Goal: Check status: Check status

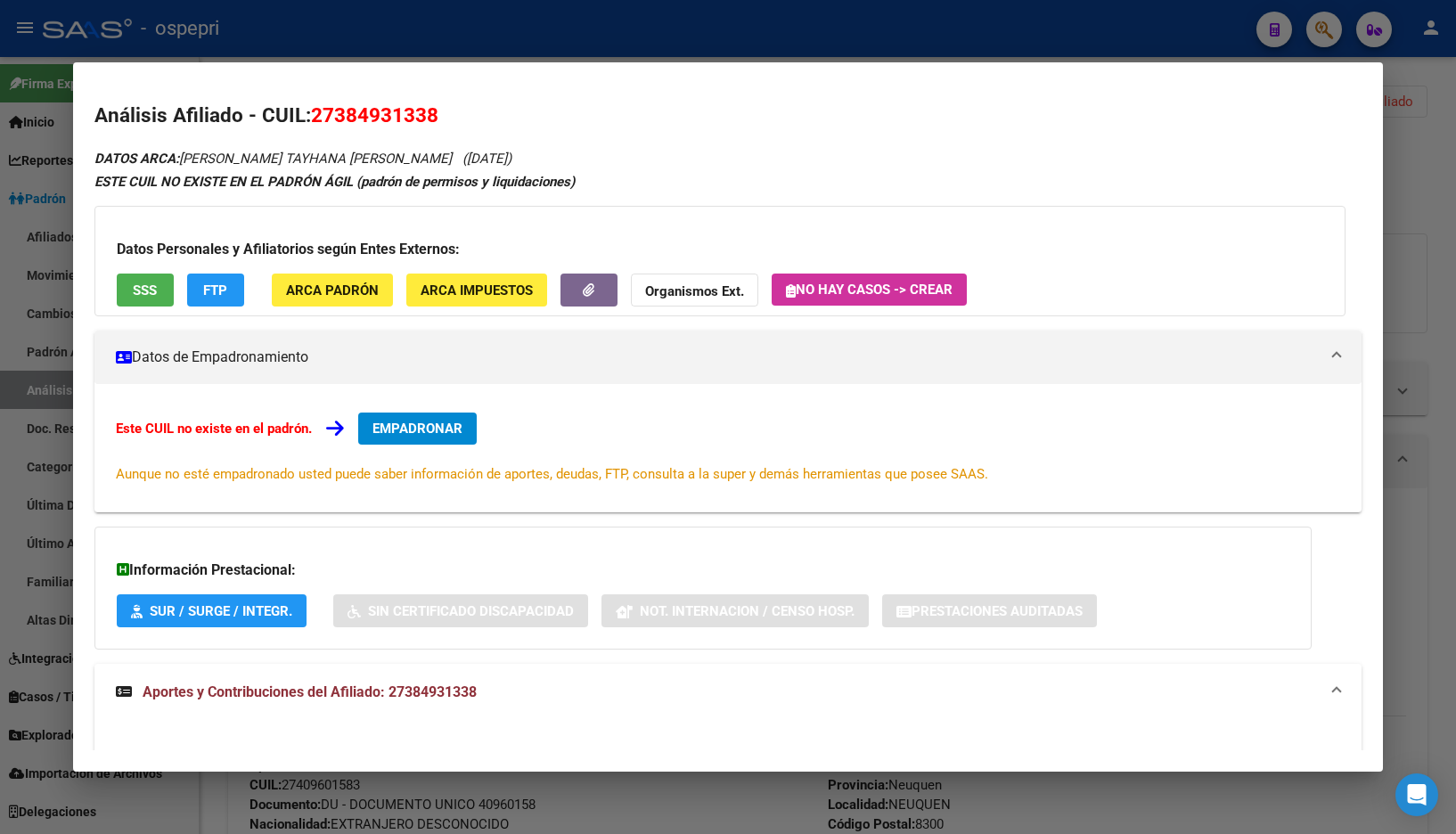
scroll to position [410, 0]
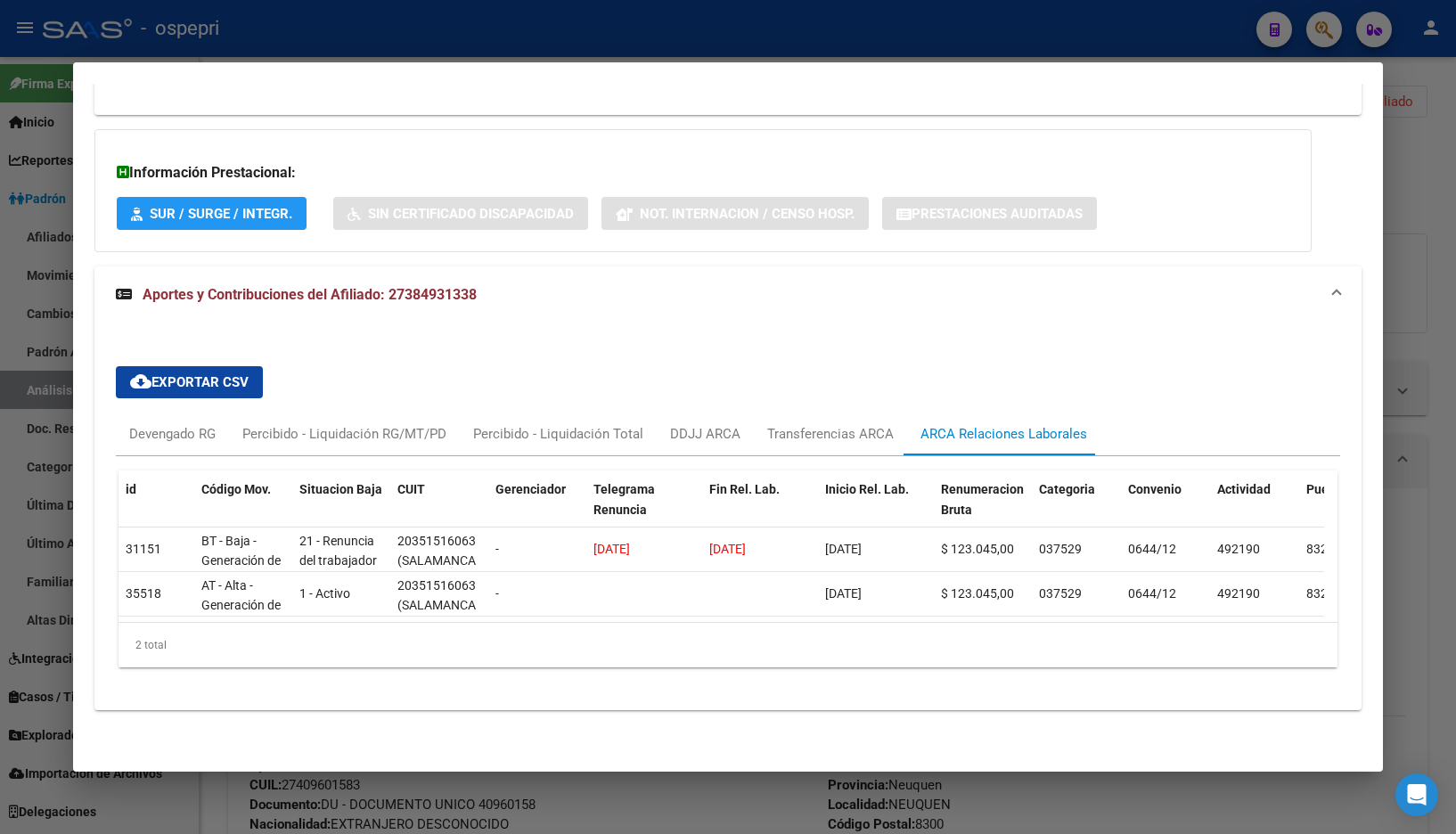
click at [1418, 213] on div at bounding box center [728, 417] width 1456 height 834
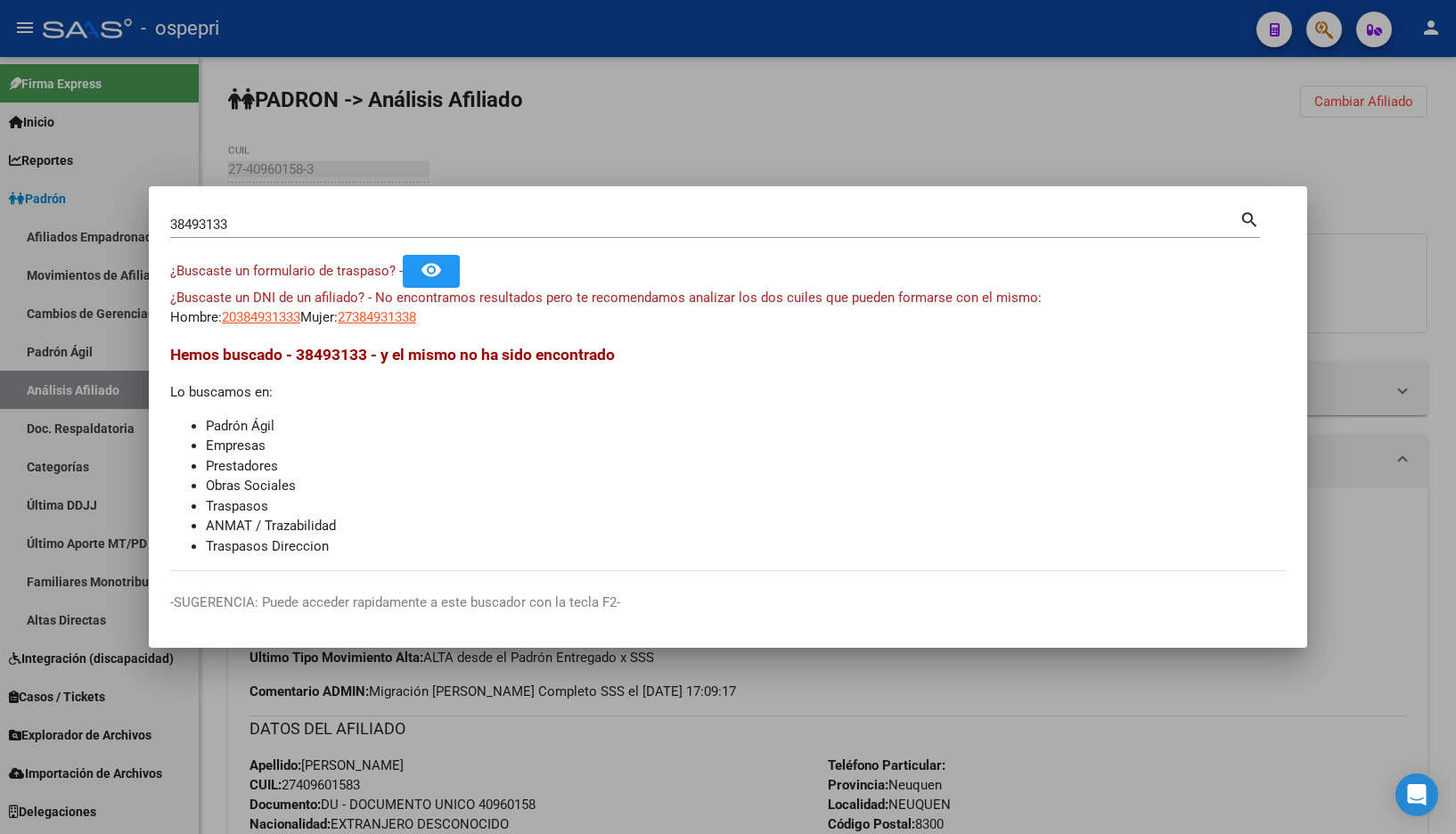
click at [948, 227] on input "38493133" at bounding box center [704, 224] width 1069 height 16
paste input "7568822"
type input "37568822"
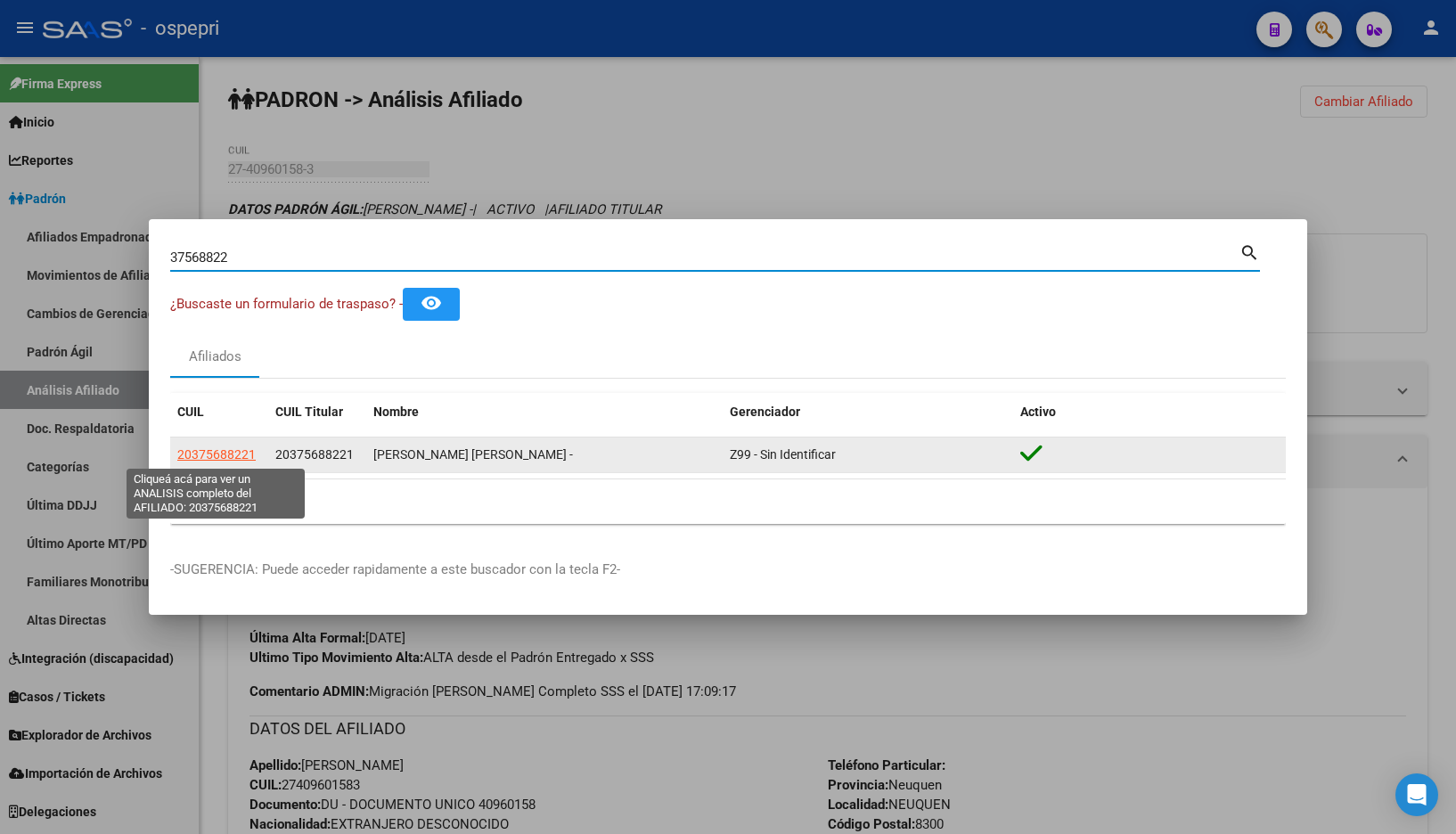
click at [216, 452] on span "20375688221" at bounding box center [216, 454] width 78 height 14
type textarea "20375688221"
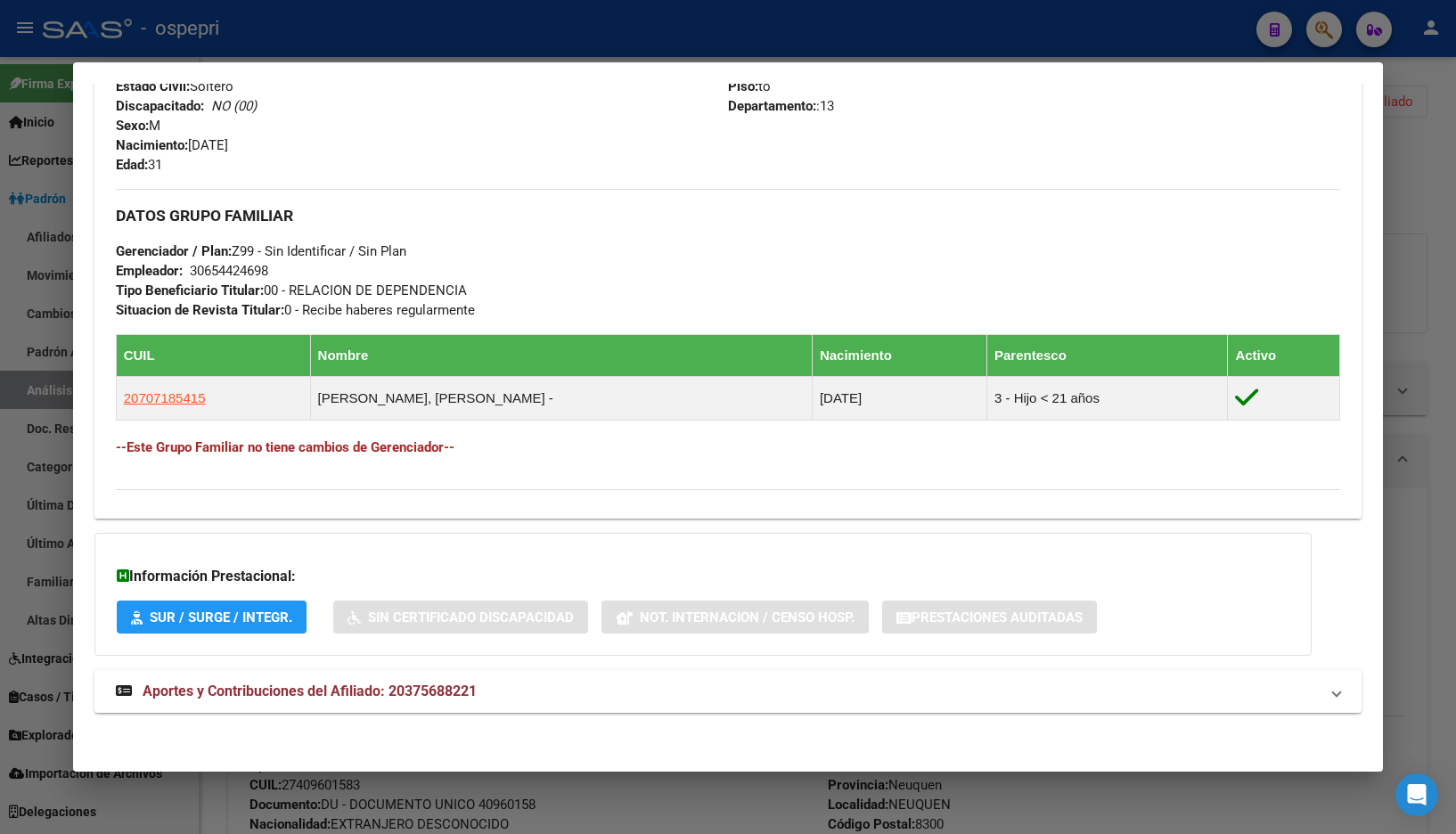
scroll to position [750, 0]
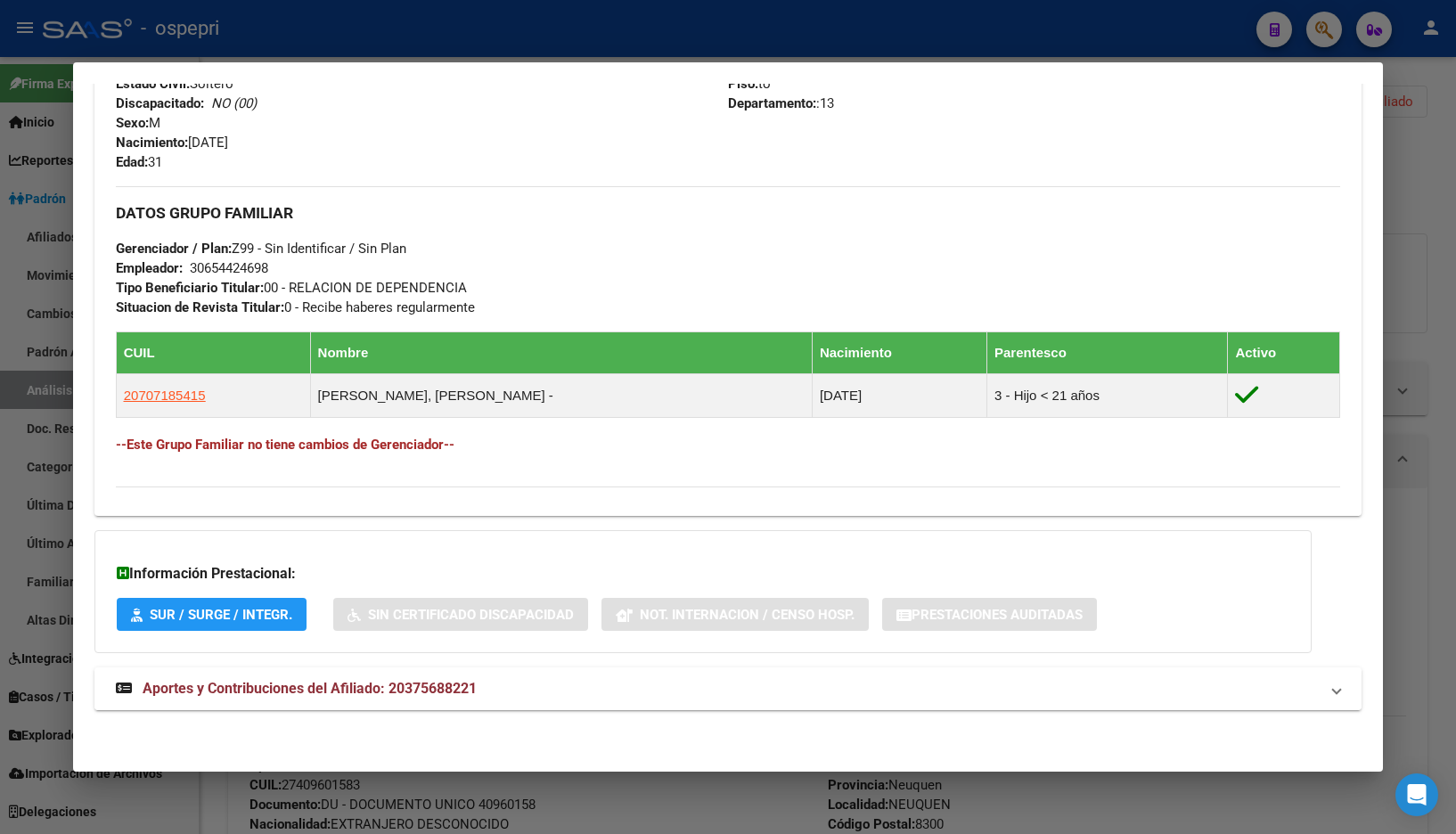
click at [503, 692] on mat-panel-title "Aportes y Contribuciones del Afiliado: 20375688221" at bounding box center [717, 688] width 1204 height 21
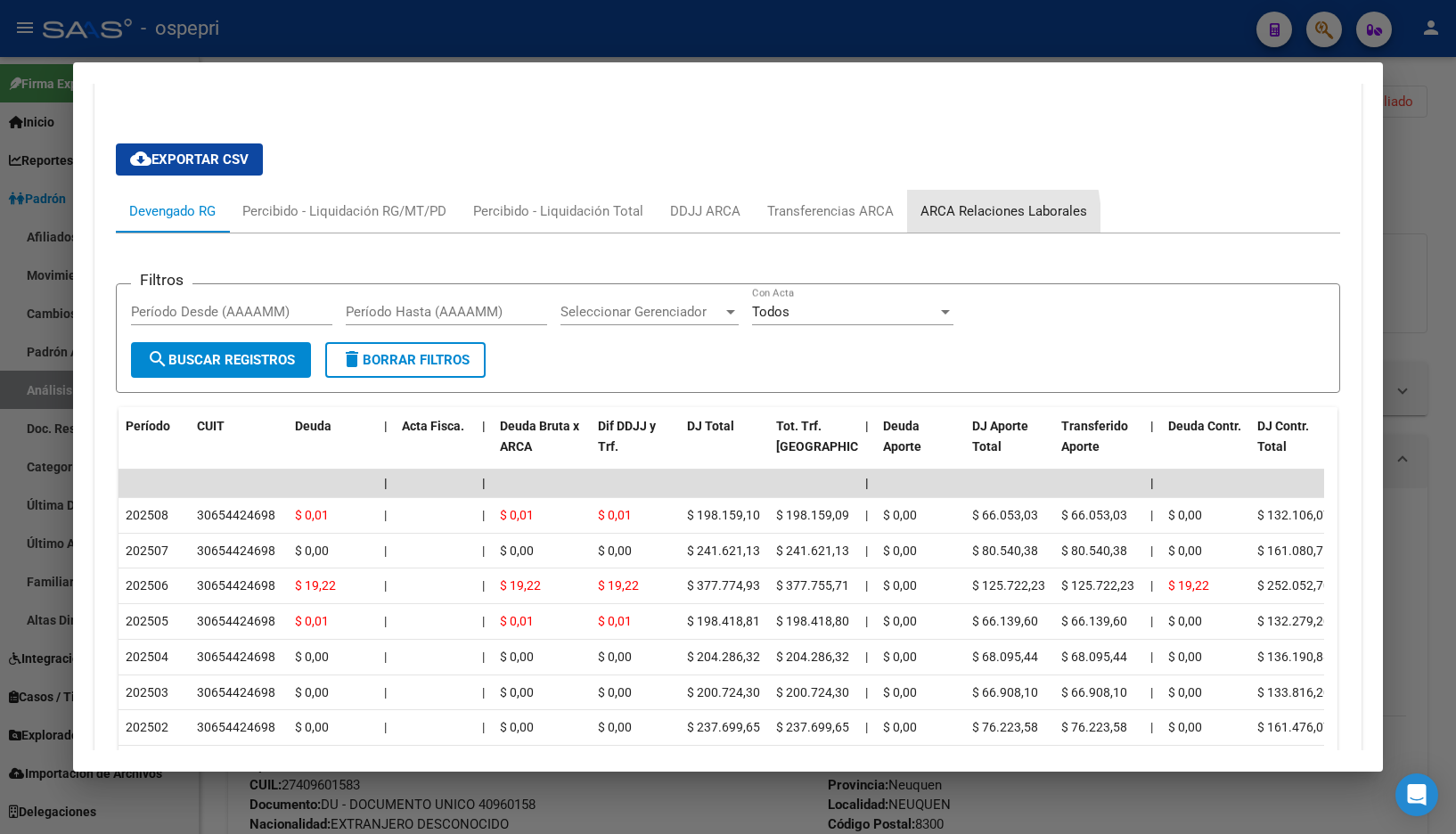
click at [959, 218] on div "ARCA Relaciones Laborales" at bounding box center [1003, 211] width 167 height 19
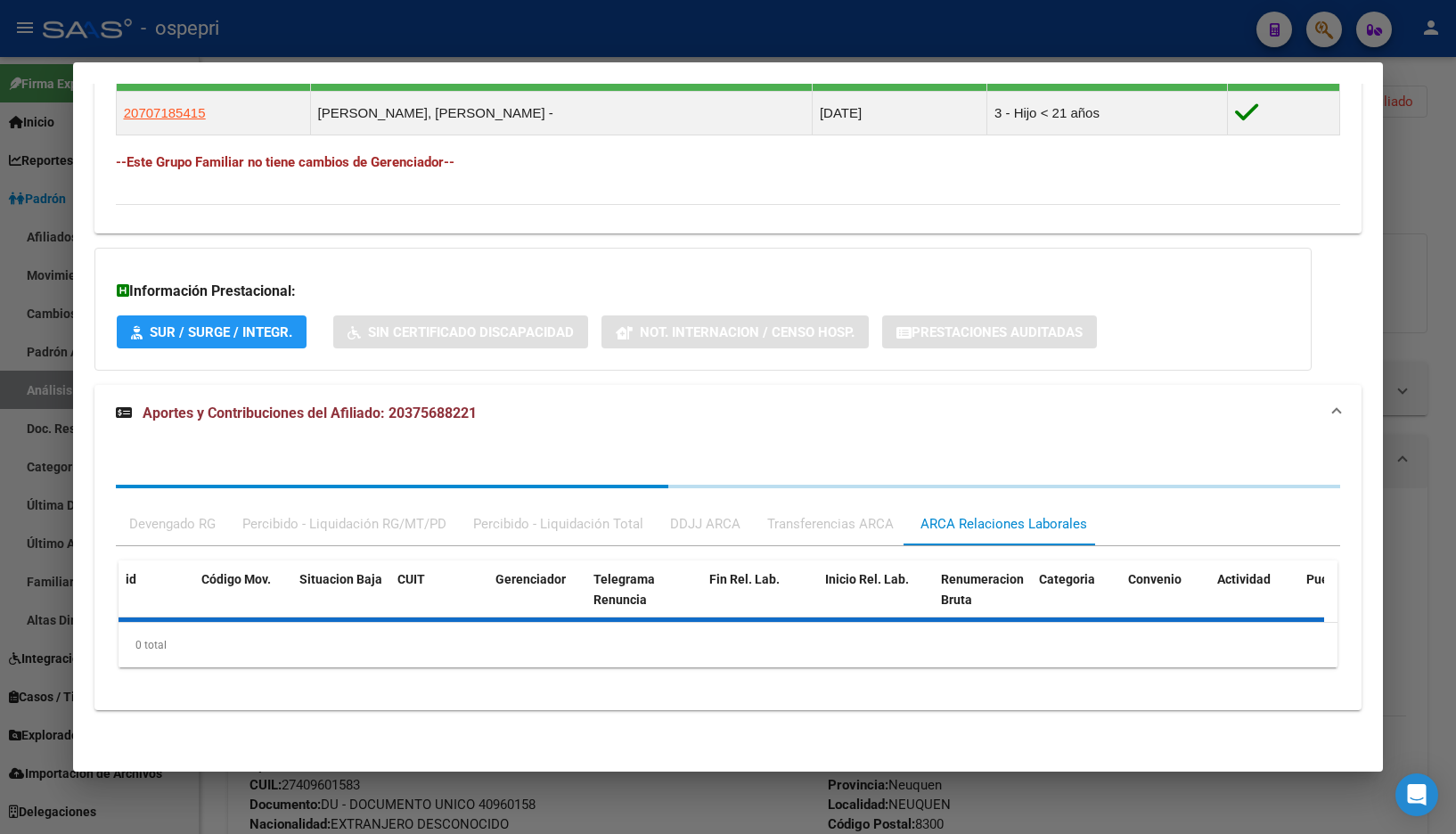
scroll to position [1209, 0]
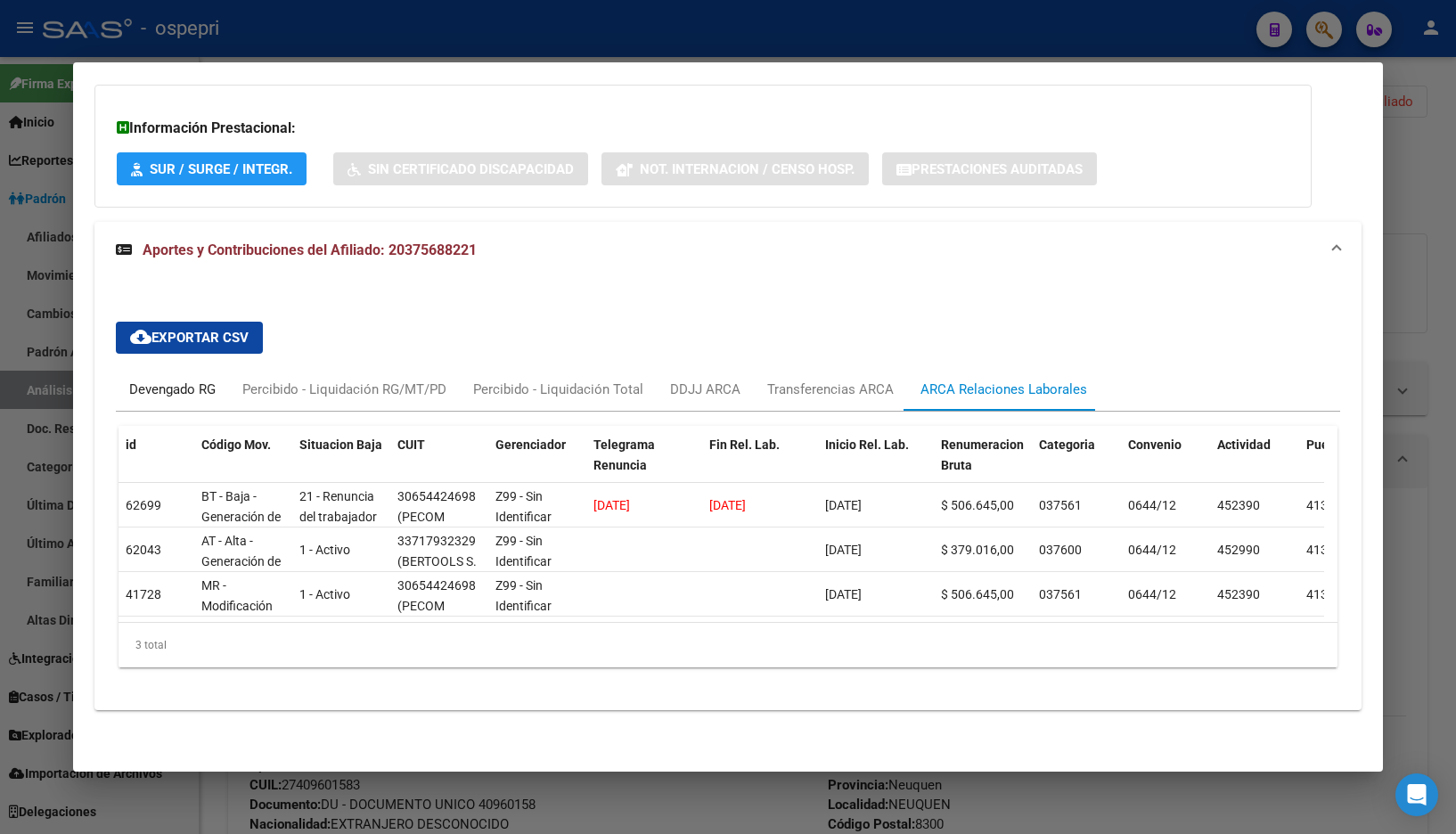
click at [197, 379] on div "Devengado RG" at bounding box center [173, 389] width 87 height 19
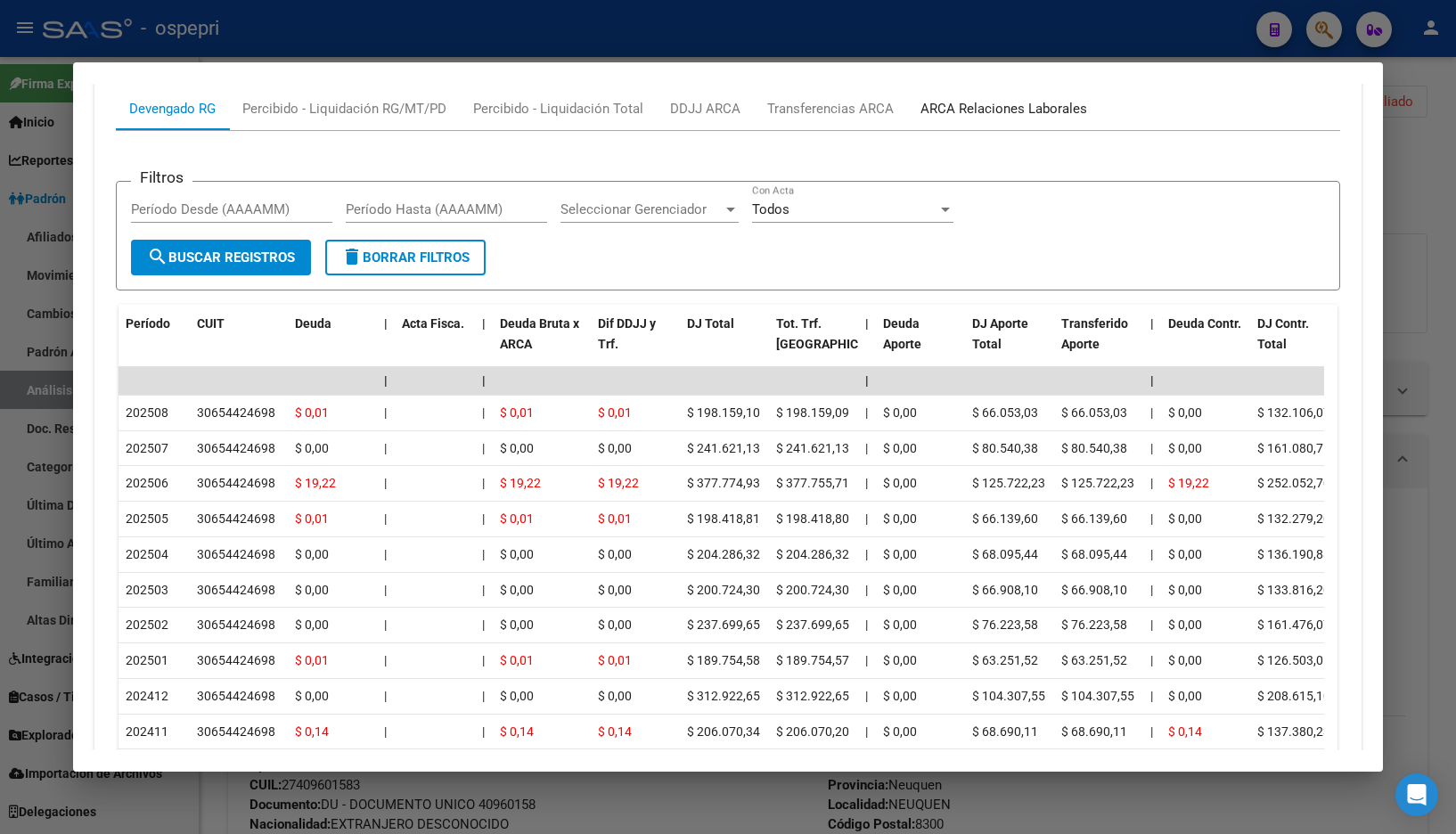
click at [985, 110] on div "ARCA Relaciones Laborales" at bounding box center [1003, 108] width 167 height 19
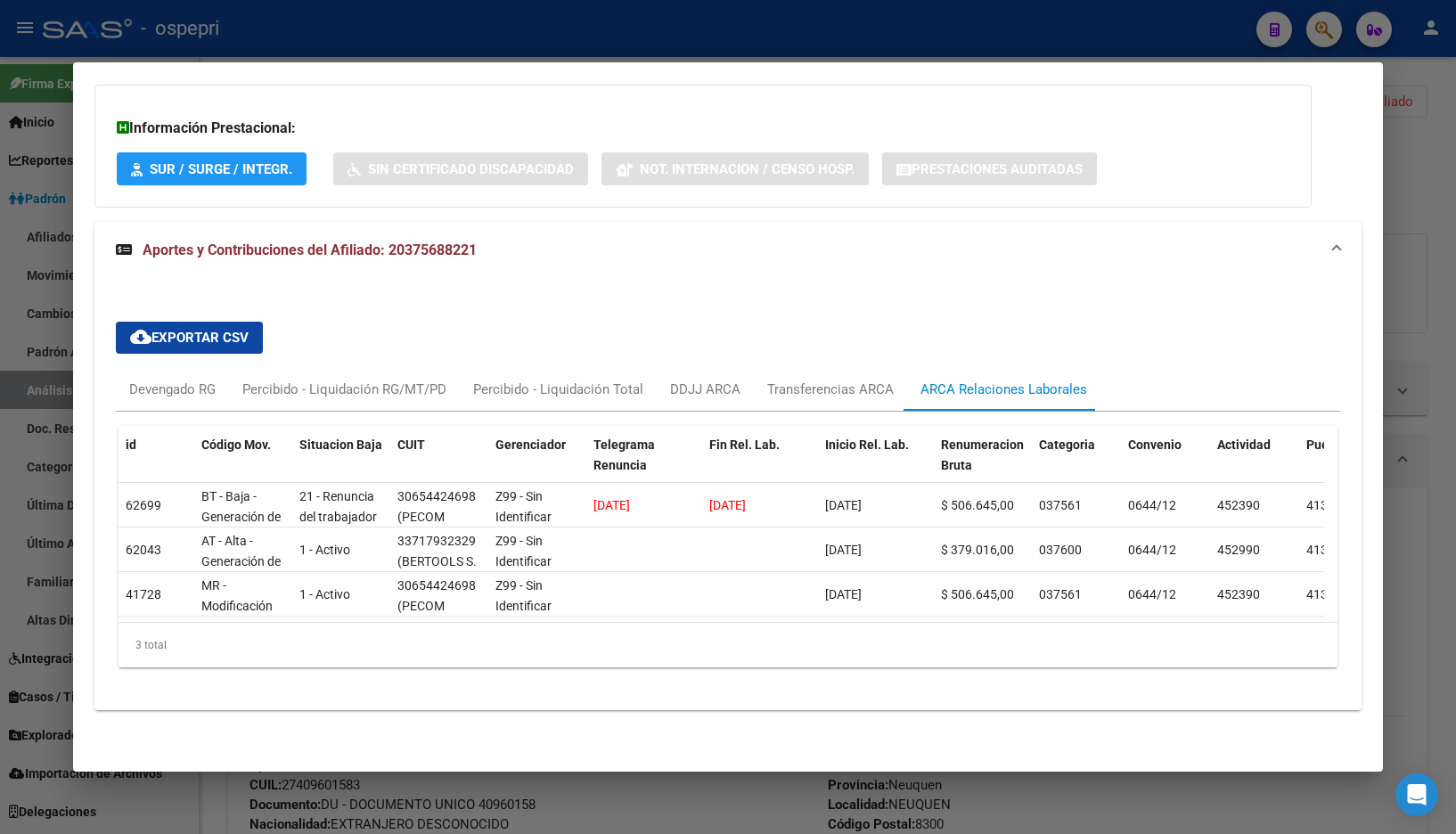
click at [393, 241] on span "Aportes y Contribuciones del Afiliado: 20375688221" at bounding box center [310, 250] width 334 height 17
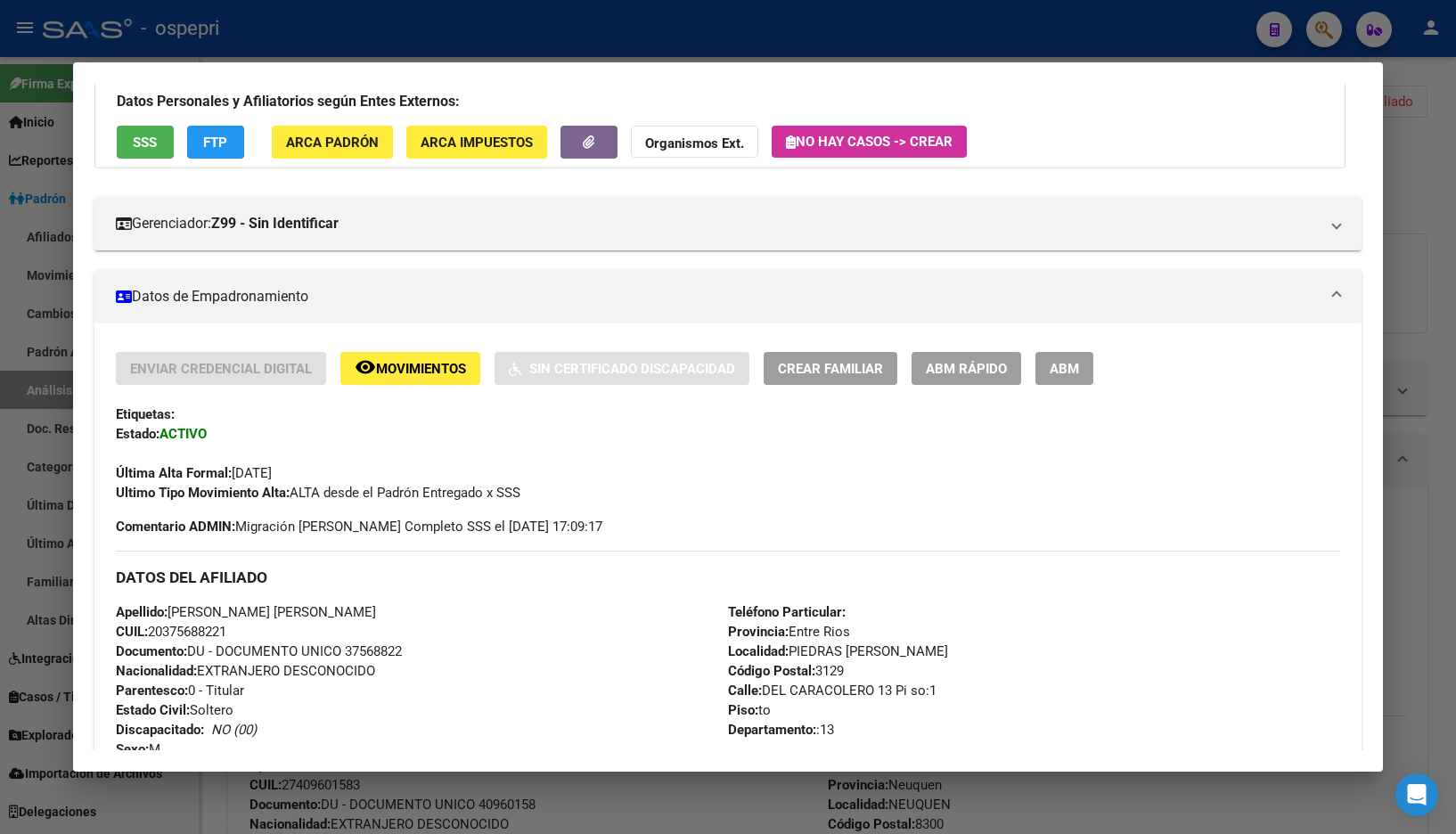
scroll to position [0, 0]
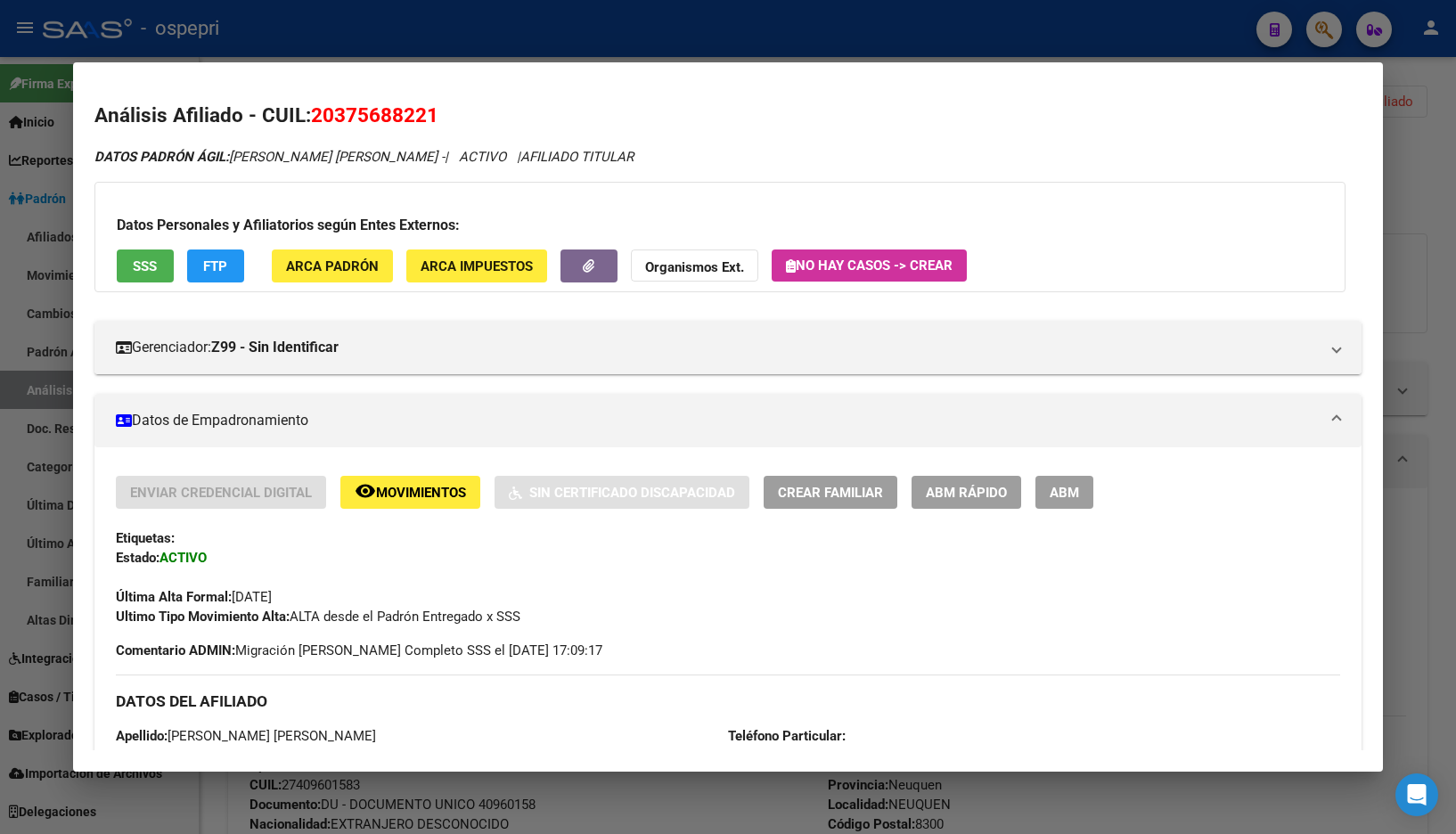
drag, startPoint x: 316, startPoint y: 113, endPoint x: 430, endPoint y: 119, distance: 114.2
click at [446, 119] on h2 "Análisis Afiliado - CUIL: 20375688221" at bounding box center [728, 115] width 1268 height 30
copy span "20375688221"
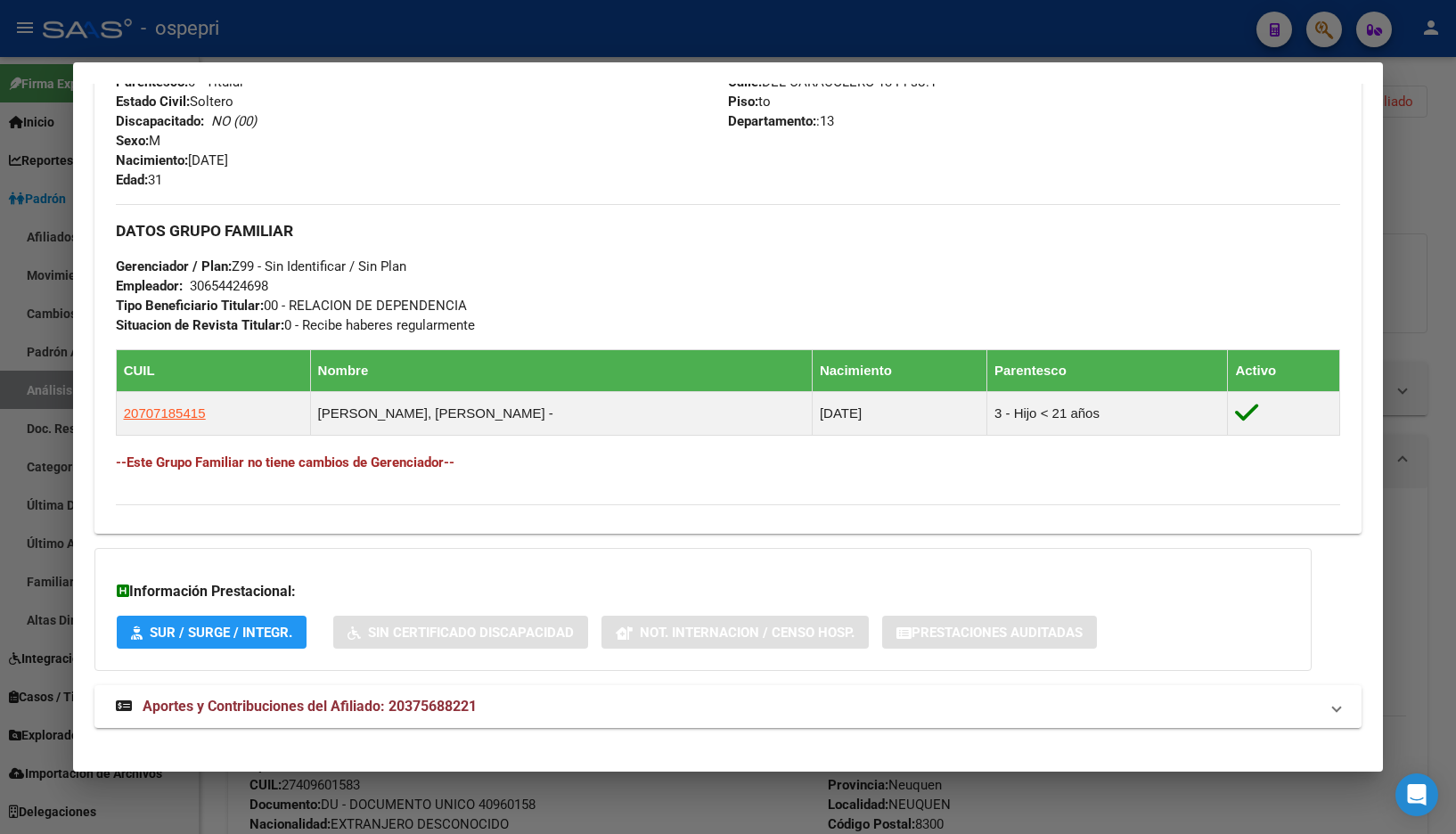
scroll to position [750, 0]
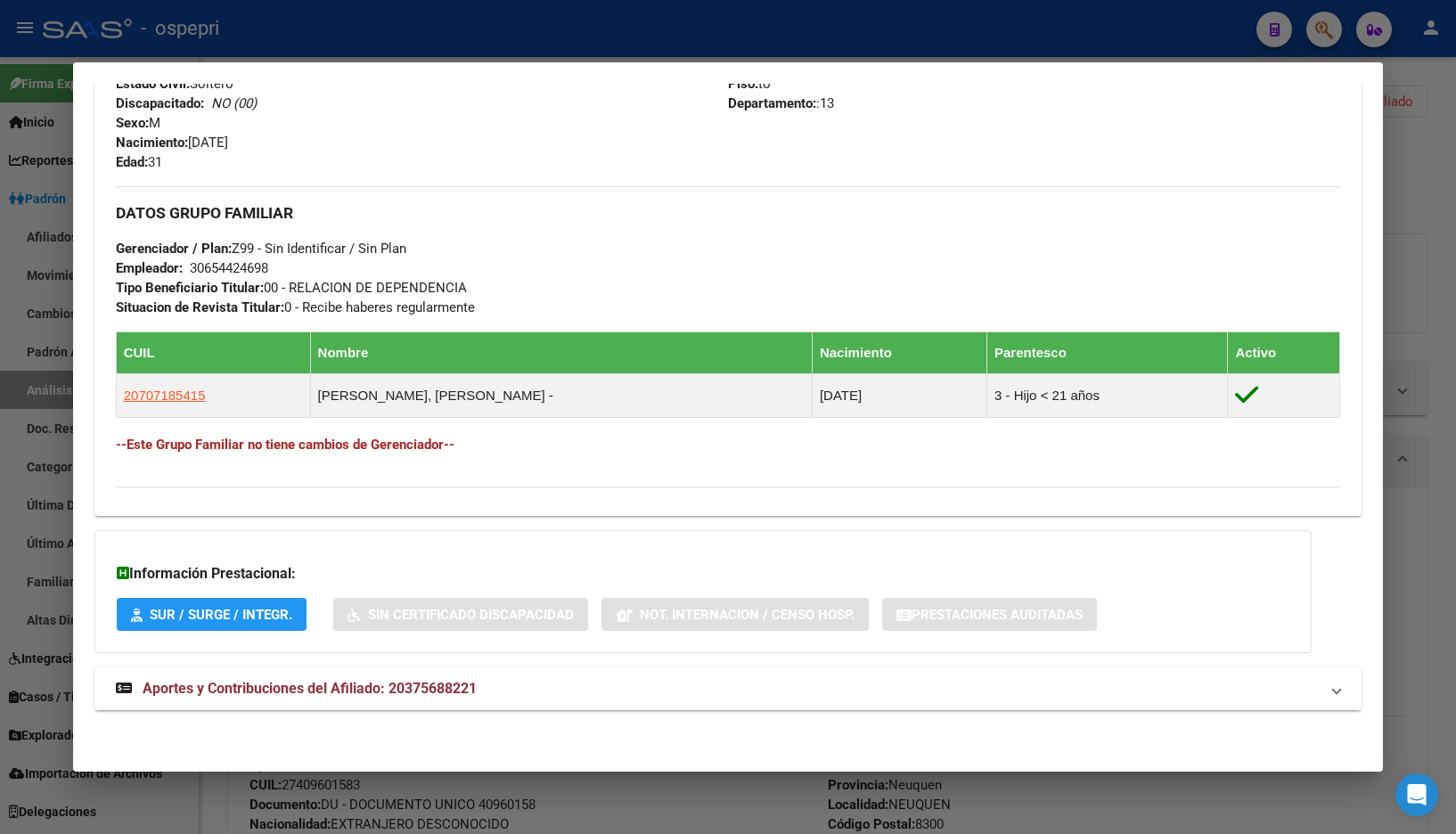
click at [782, 684] on mat-panel-title "Aportes y Contribuciones del Afiliado: 20375688221" at bounding box center [717, 688] width 1204 height 21
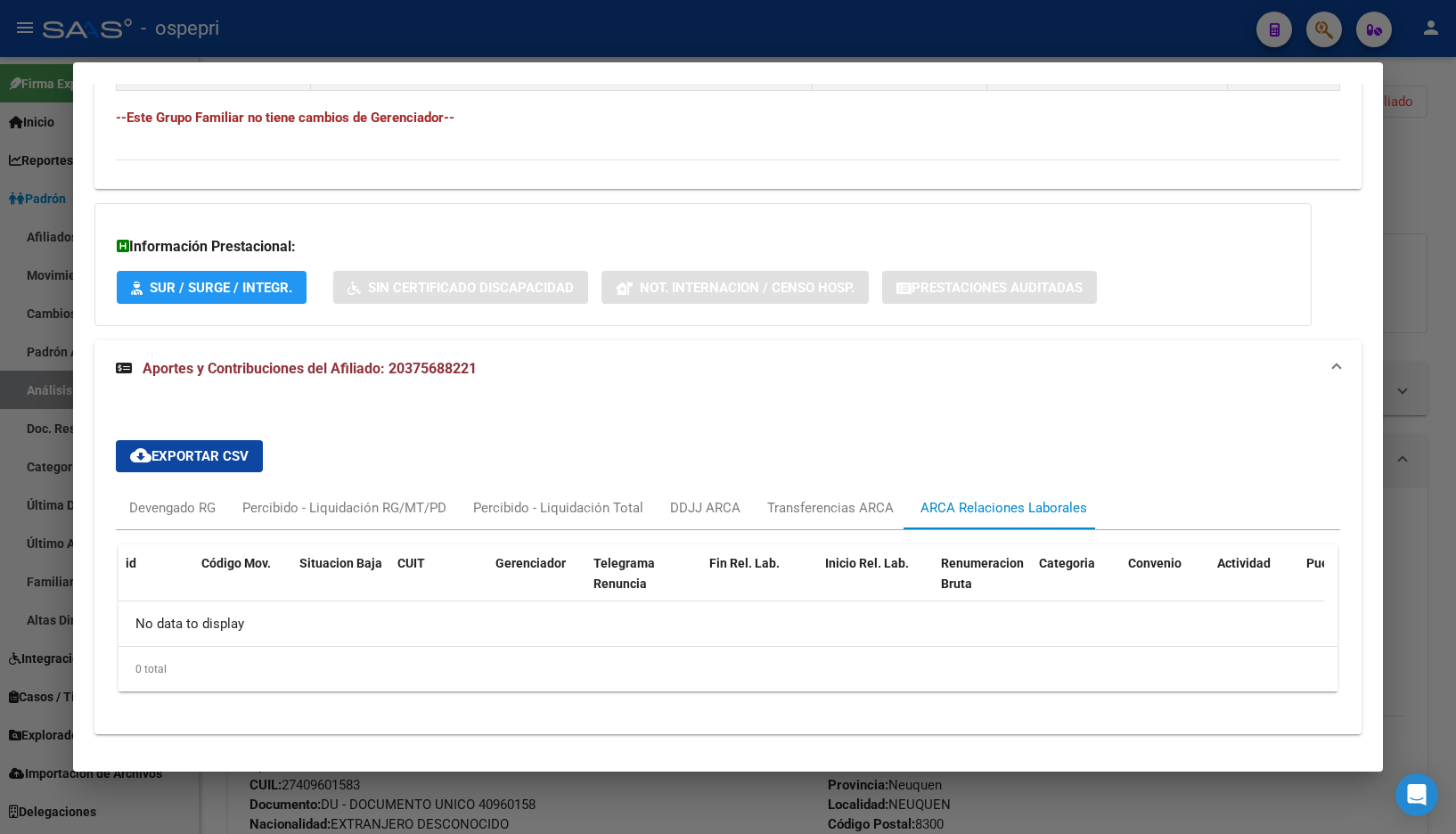
scroll to position [1100, 0]
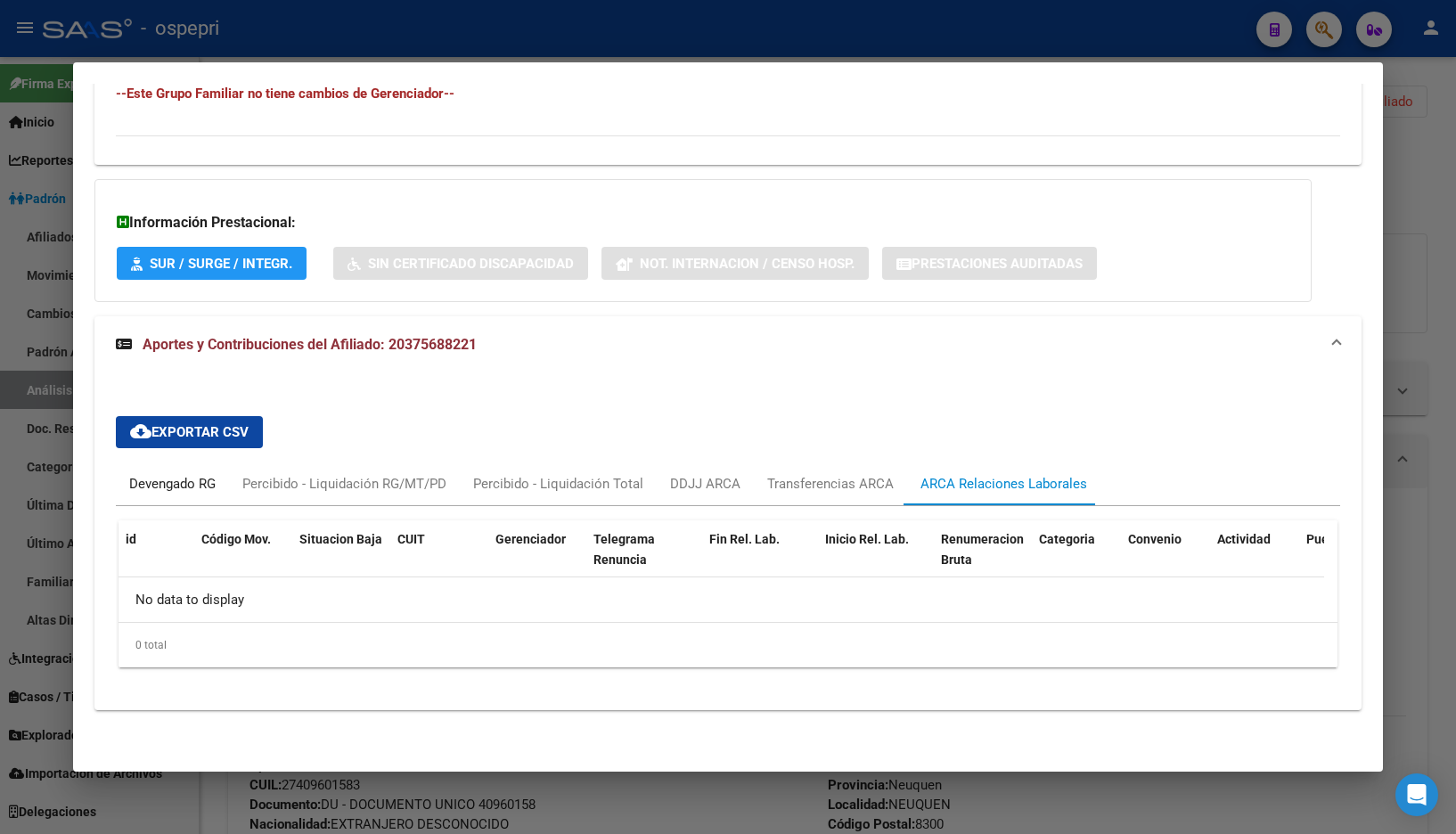
click at [176, 485] on div "Devengado RG" at bounding box center [173, 484] width 87 height 19
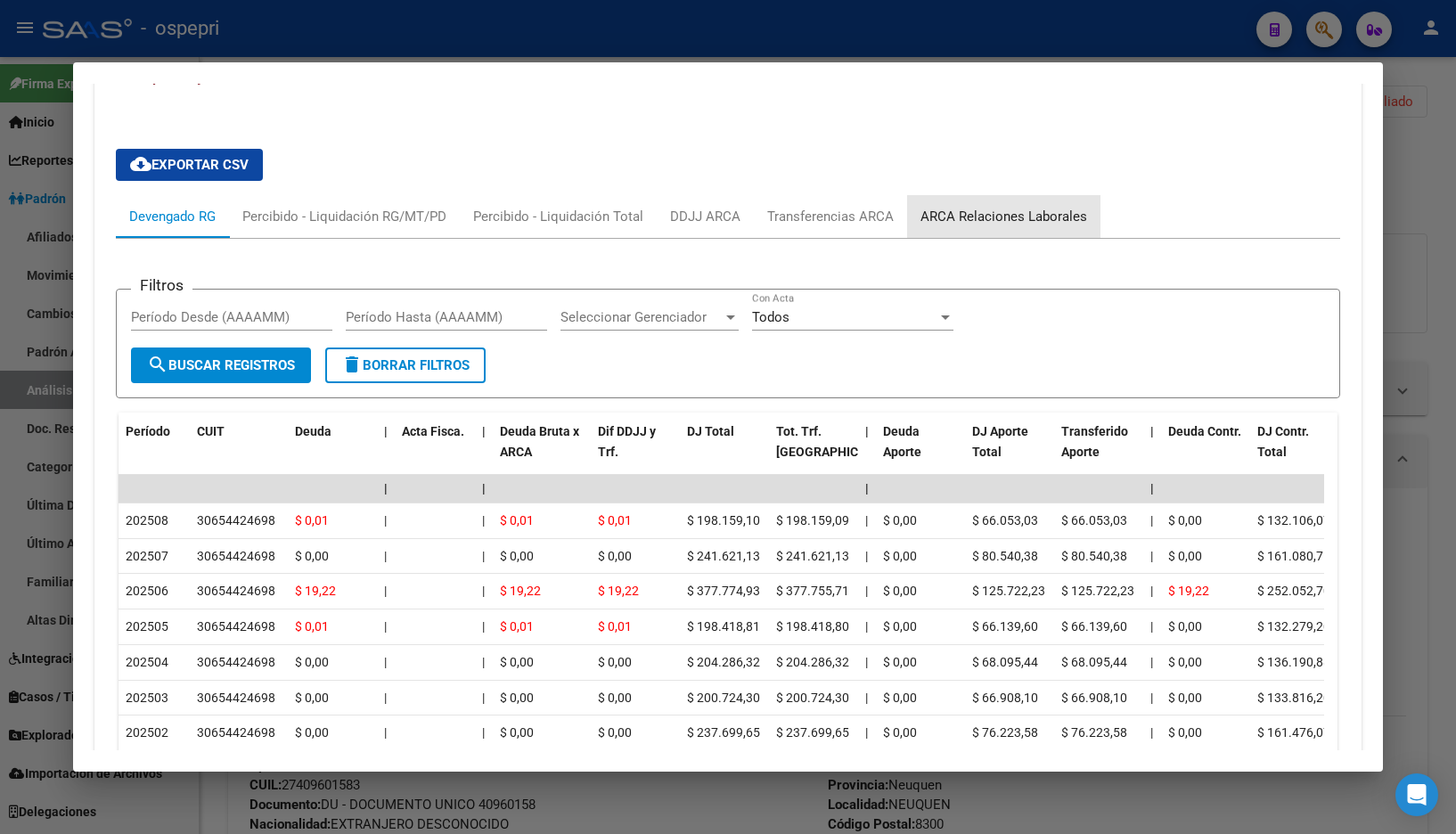
click at [1037, 225] on div "ARCA Relaciones Laborales" at bounding box center [1003, 216] width 167 height 19
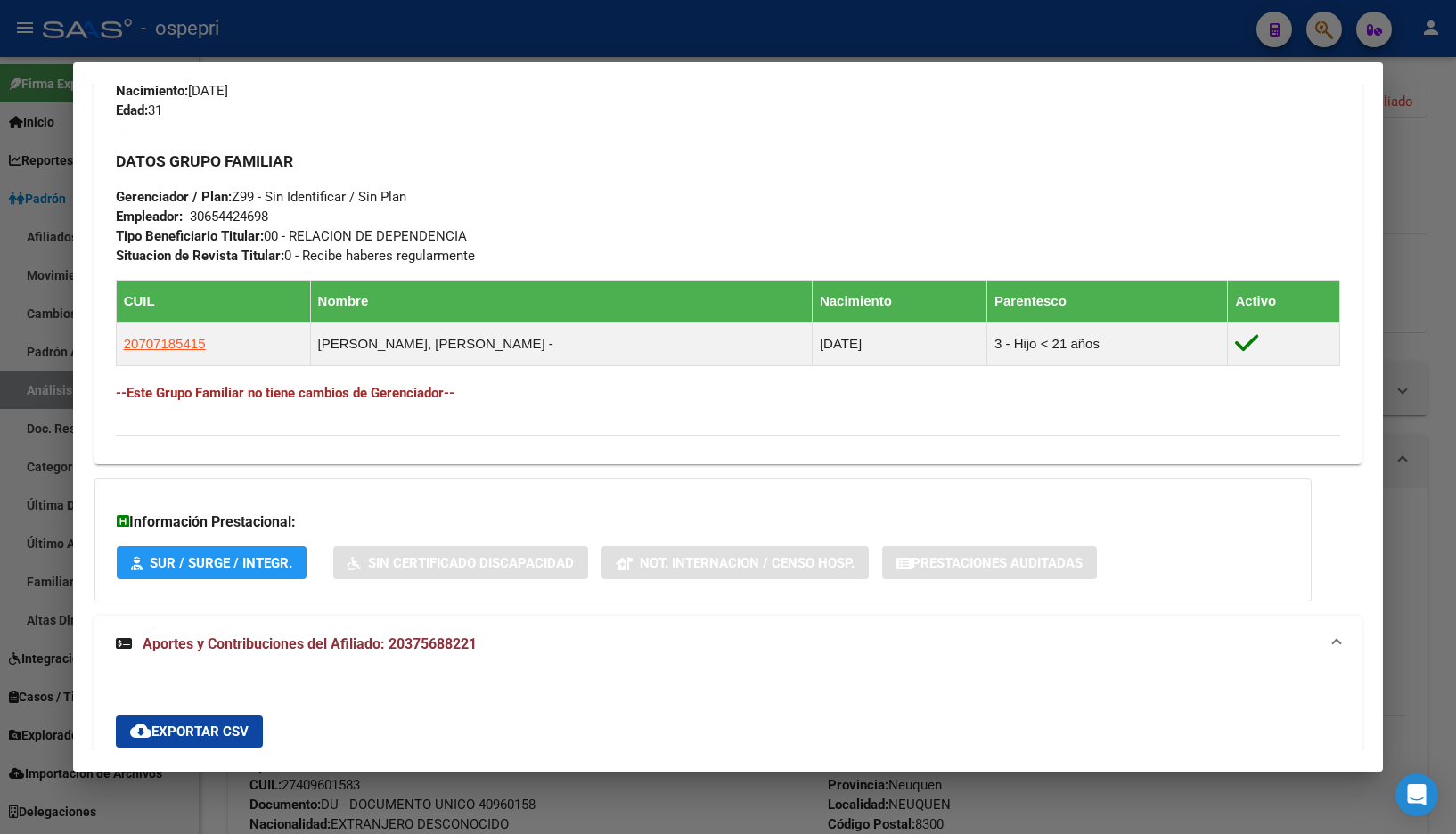
scroll to position [1209, 0]
